Goal: Task Accomplishment & Management: Use online tool/utility

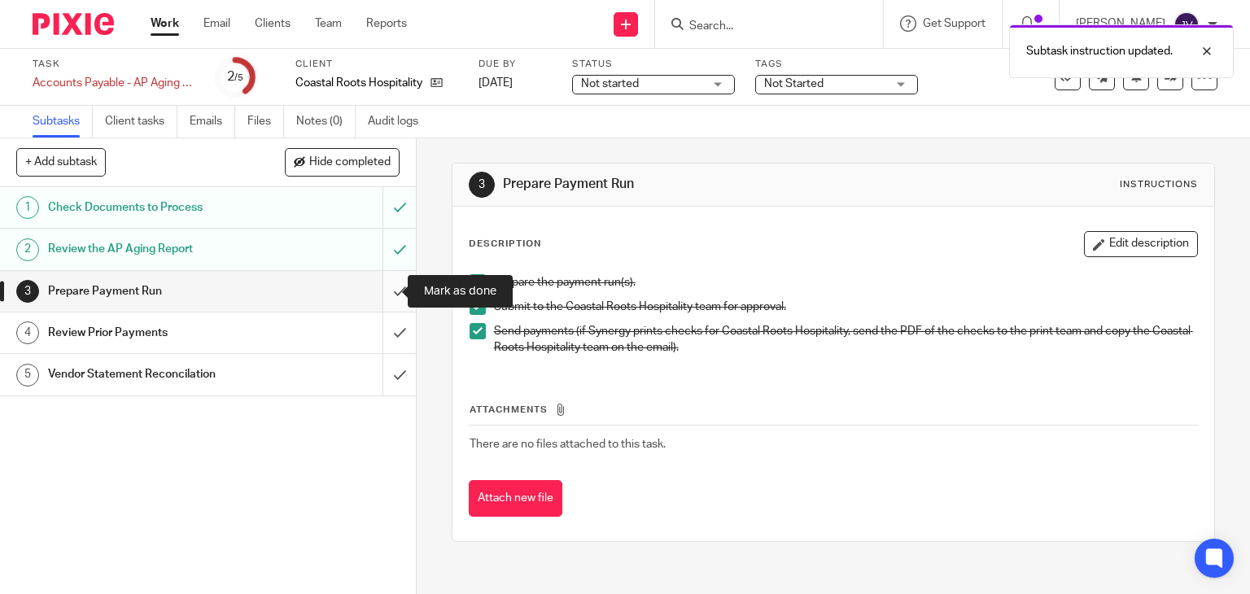
click at [382, 289] on input "submit" at bounding box center [208, 291] width 416 height 41
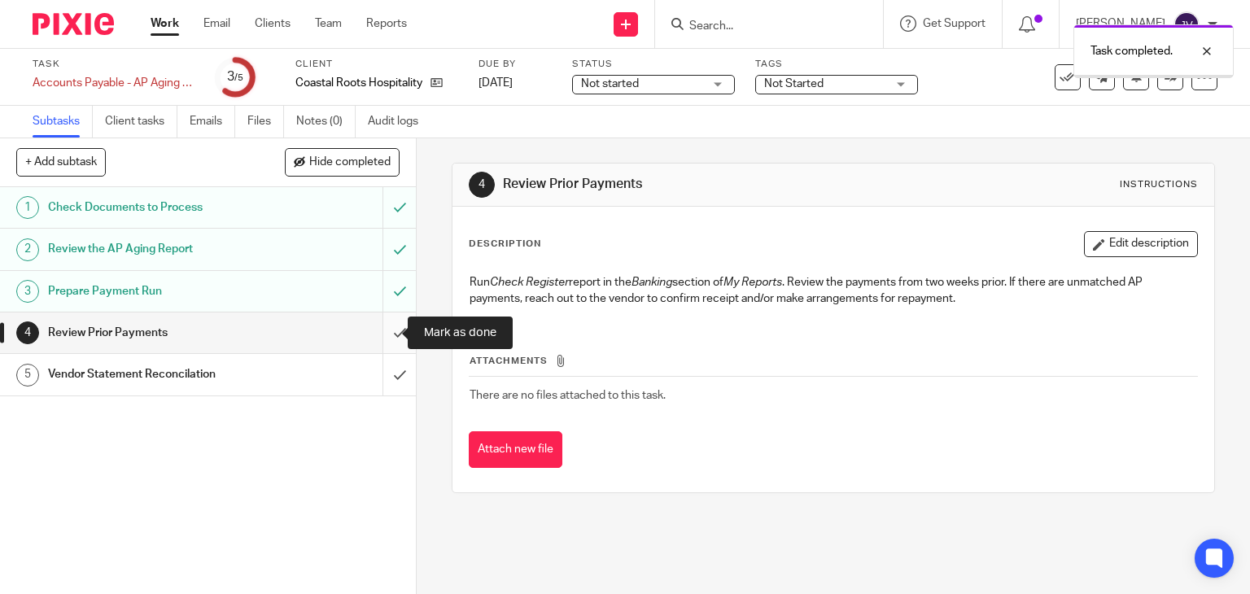
click at [384, 332] on input "submit" at bounding box center [208, 332] width 416 height 41
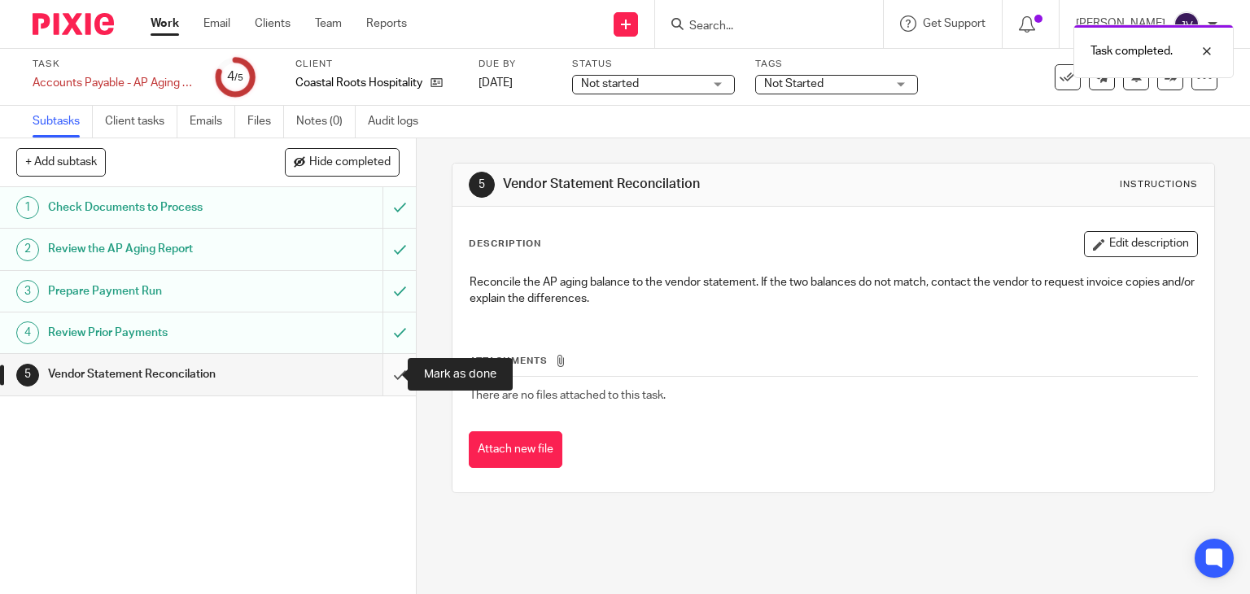
click at [381, 374] on input "submit" at bounding box center [208, 374] width 416 height 41
